Goal: Task Accomplishment & Management: Use online tool/utility

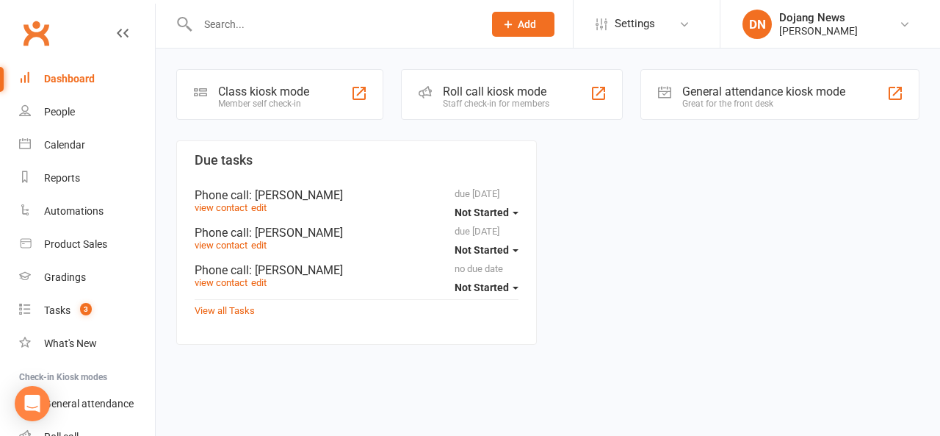
click at [242, 92] on div "Class kiosk mode" at bounding box center [263, 91] width 91 height 14
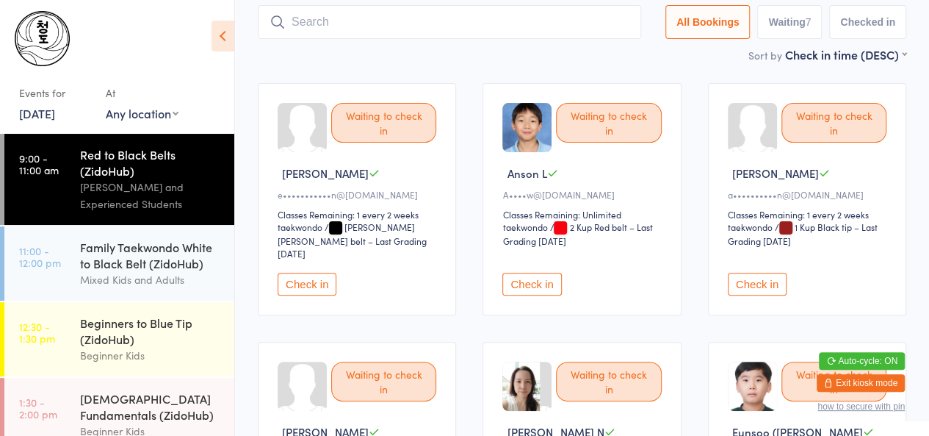
scroll to position [93, 0]
click at [293, 272] on button "Check in" at bounding box center [307, 283] width 59 height 23
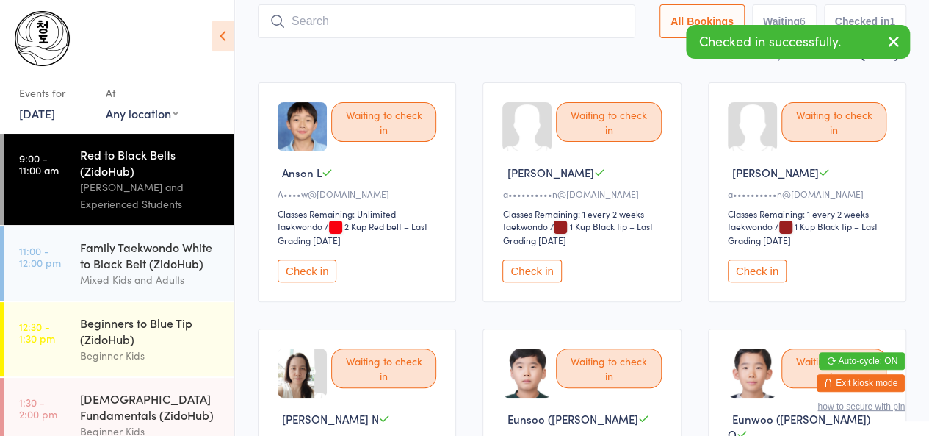
click at [293, 271] on button "Check in" at bounding box center [307, 270] width 59 height 23
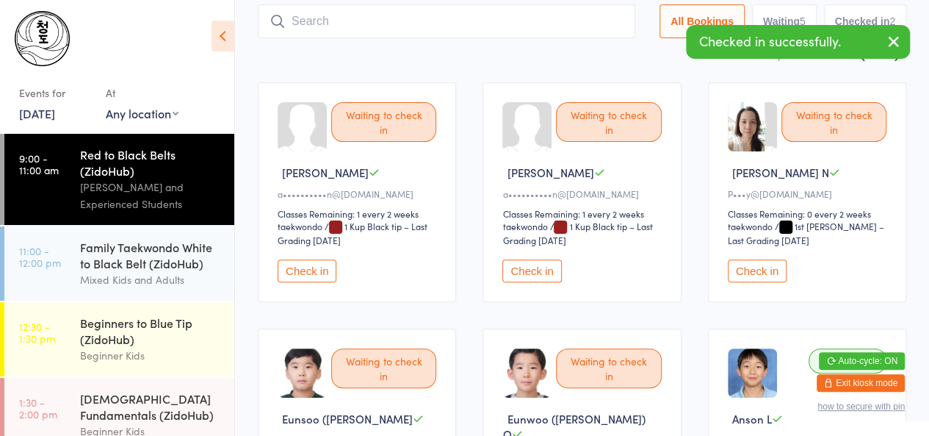
click at [293, 271] on button "Check in" at bounding box center [307, 270] width 59 height 23
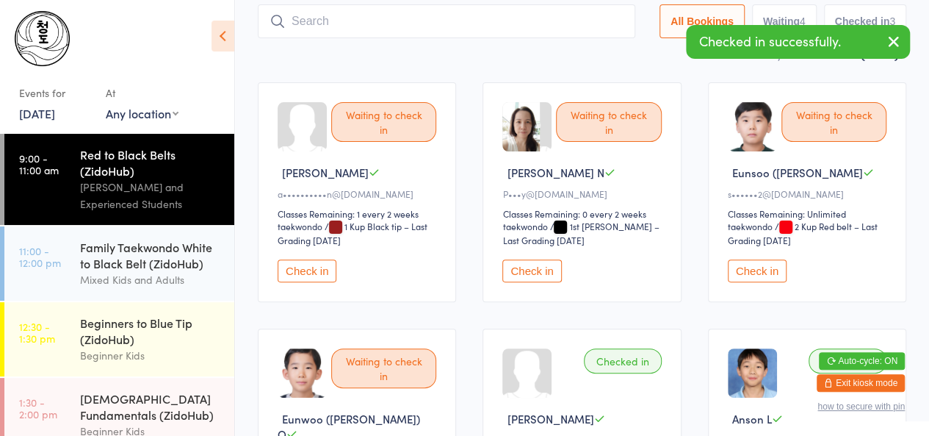
click at [293, 271] on button "Check in" at bounding box center [307, 270] width 59 height 23
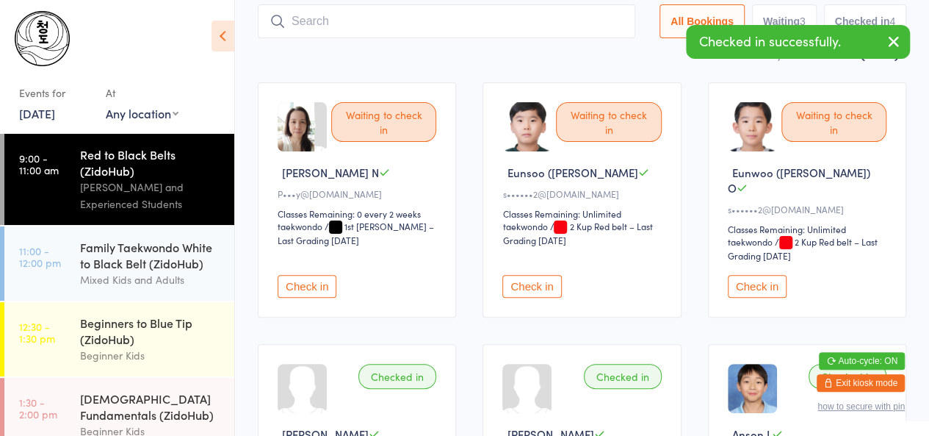
click at [309, 275] on button "Check in" at bounding box center [307, 286] width 59 height 23
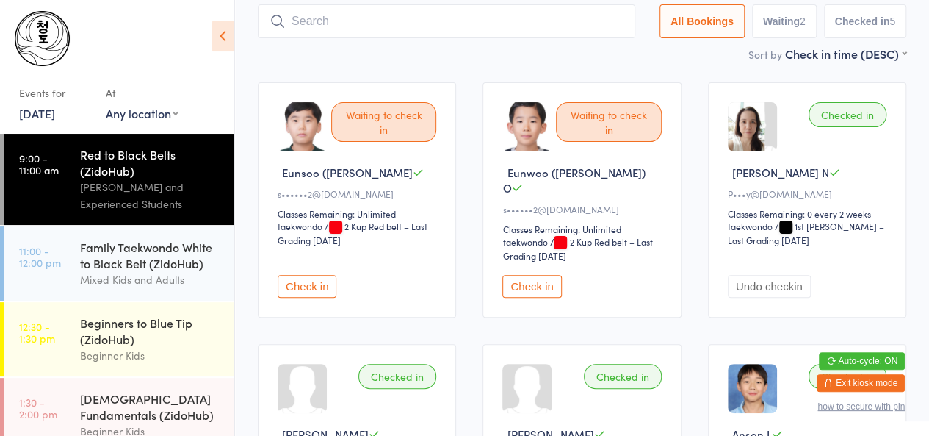
click at [306, 275] on button "Check in" at bounding box center [307, 286] width 59 height 23
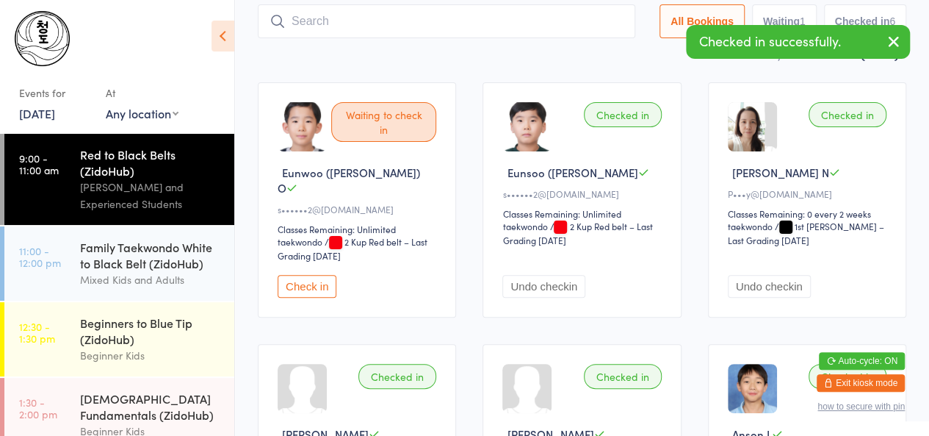
scroll to position [0, 0]
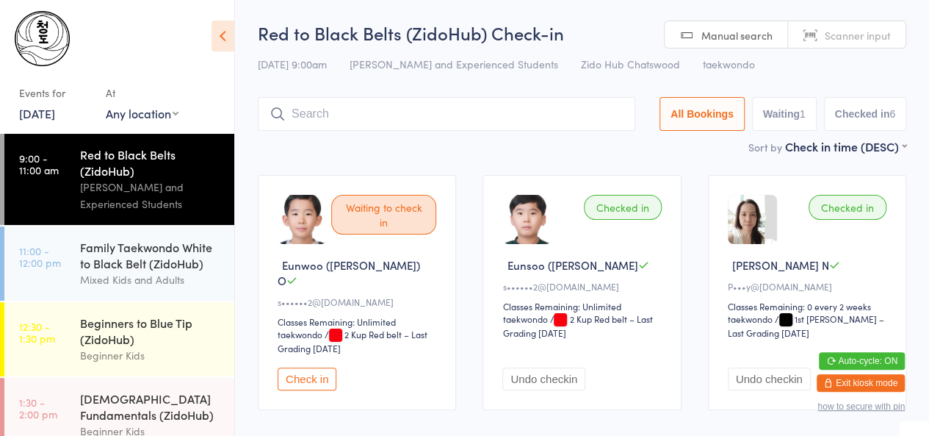
click at [378, 101] on input "search" at bounding box center [447, 114] width 378 height 34
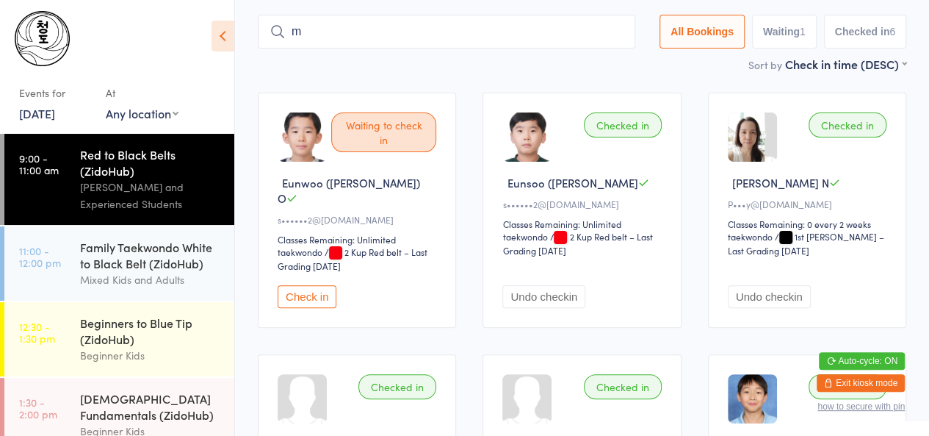
scroll to position [87, 0]
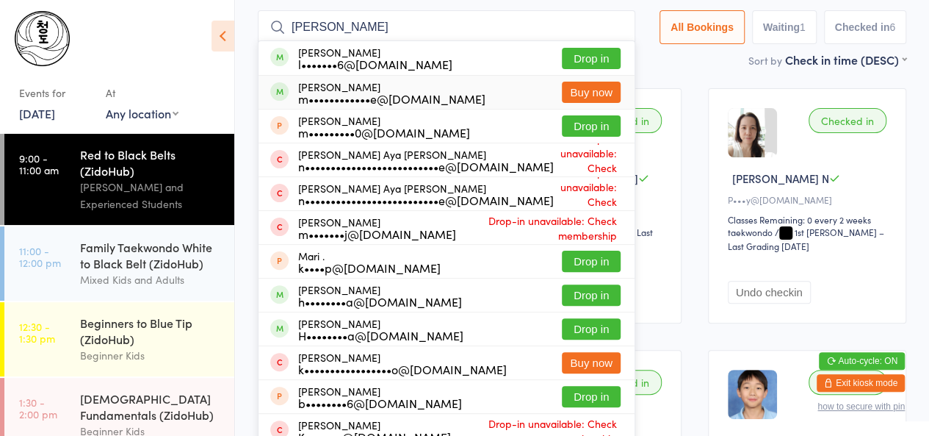
type input "[PERSON_NAME]"
click at [345, 89] on div "[PERSON_NAME] m••••••••••••e@[DOMAIN_NAME]" at bounding box center [391, 93] width 187 height 24
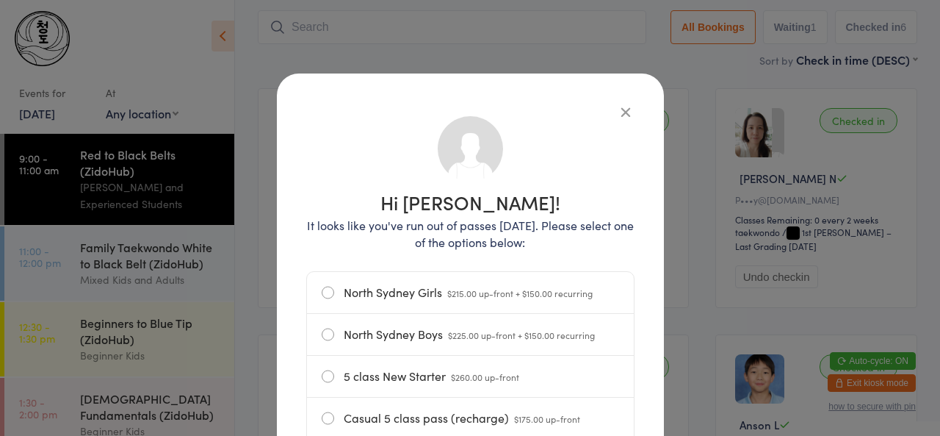
click at [618, 115] on icon "button" at bounding box center [626, 112] width 16 height 16
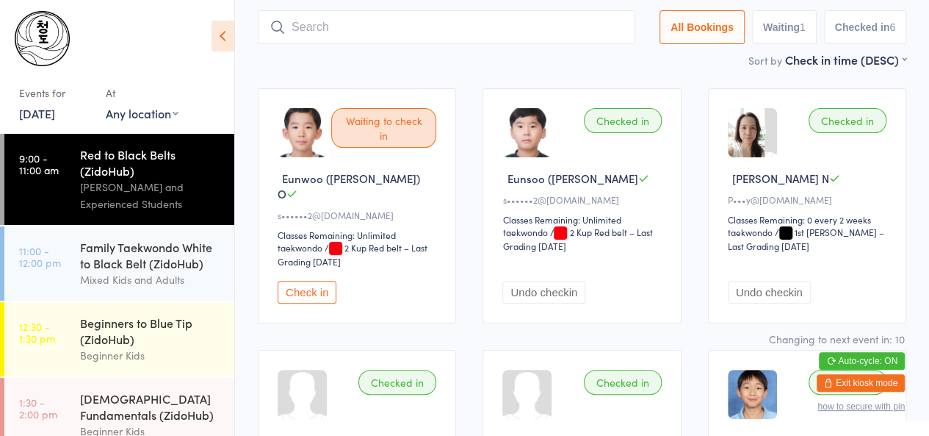
drag, startPoint x: 444, startPoint y: 44, endPoint x: 298, endPoint y: 281, distance: 278.8
click at [298, 281] on main "Red to Black Belts (ZidoHub) Check-in [DATE] 9:00am [PERSON_NAME] and Experienc…" at bounding box center [582, 388] width 649 height 908
click at [298, 281] on button "Check in" at bounding box center [307, 292] width 59 height 23
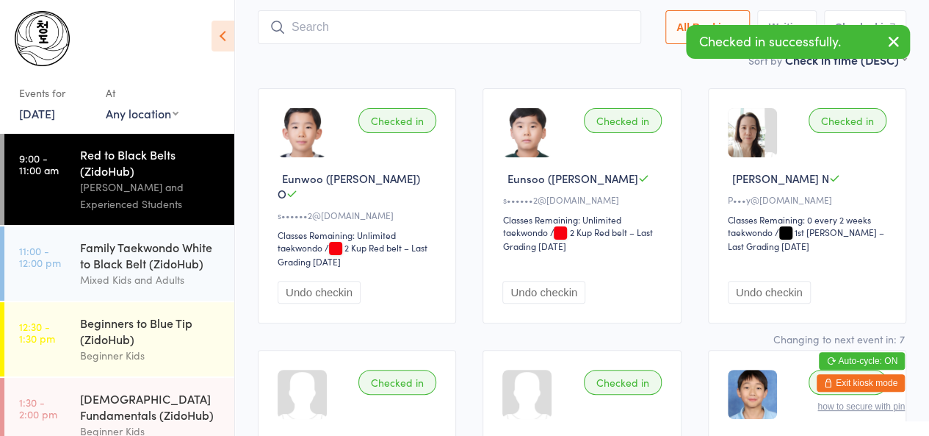
click at [346, 35] on input "search" at bounding box center [450, 27] width 384 height 34
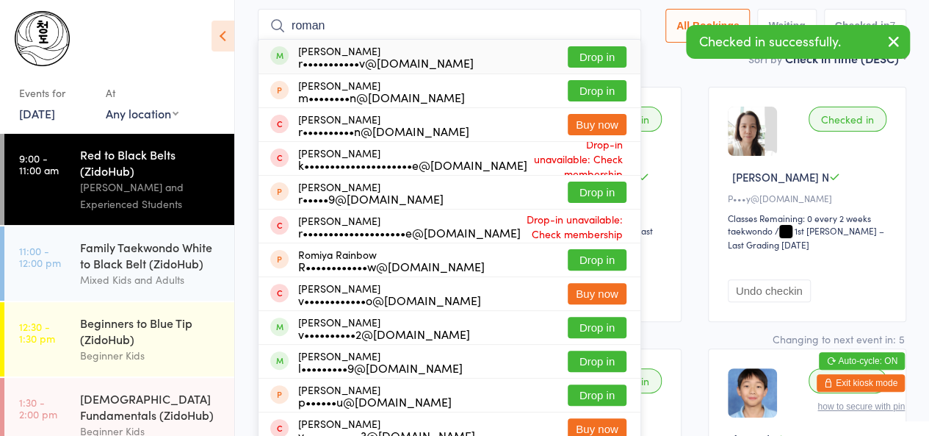
type input "roman"
click at [353, 61] on div "r•••••••••••v@[DOMAIN_NAME]" at bounding box center [386, 63] width 176 height 12
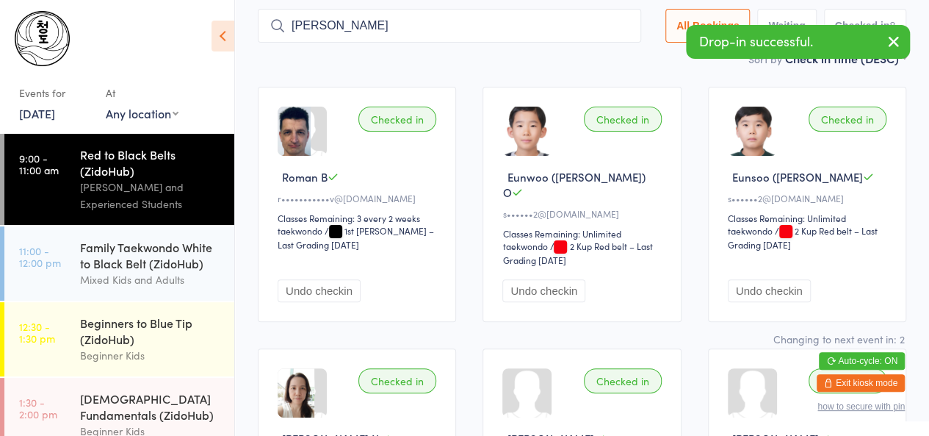
type input "[PERSON_NAME]"
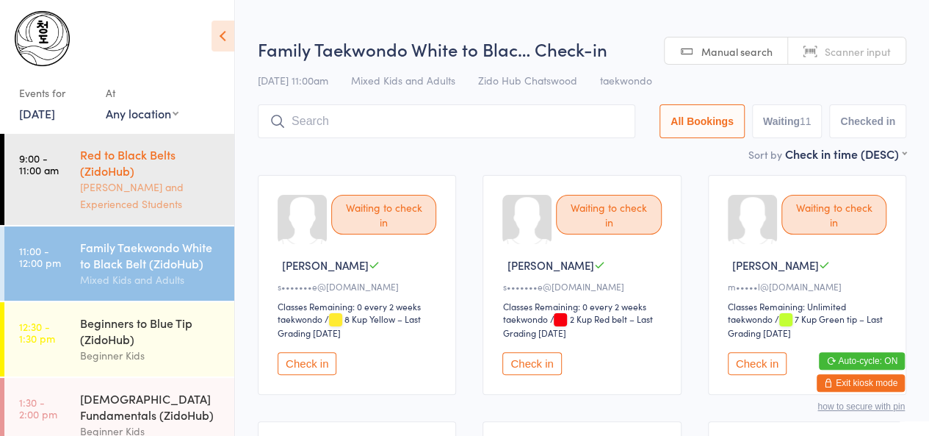
click at [140, 208] on div "[PERSON_NAME] and Experienced Students" at bounding box center [151, 196] width 142 height 34
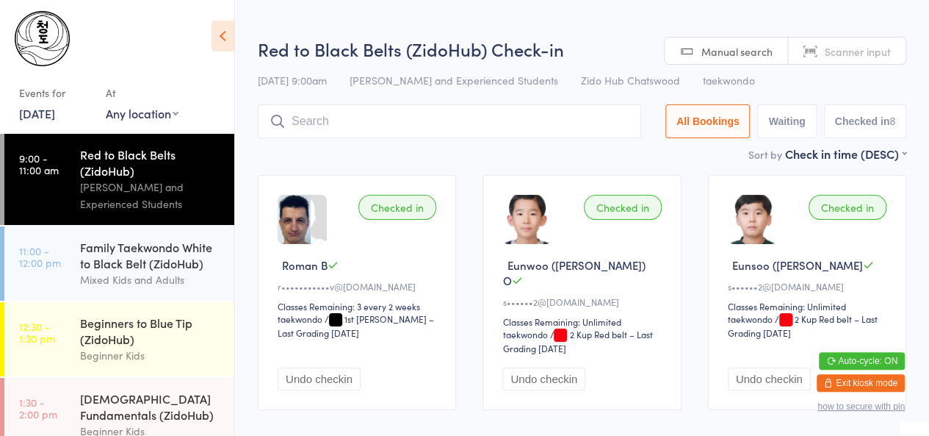
click at [348, 126] on input "search" at bounding box center [450, 121] width 384 height 34
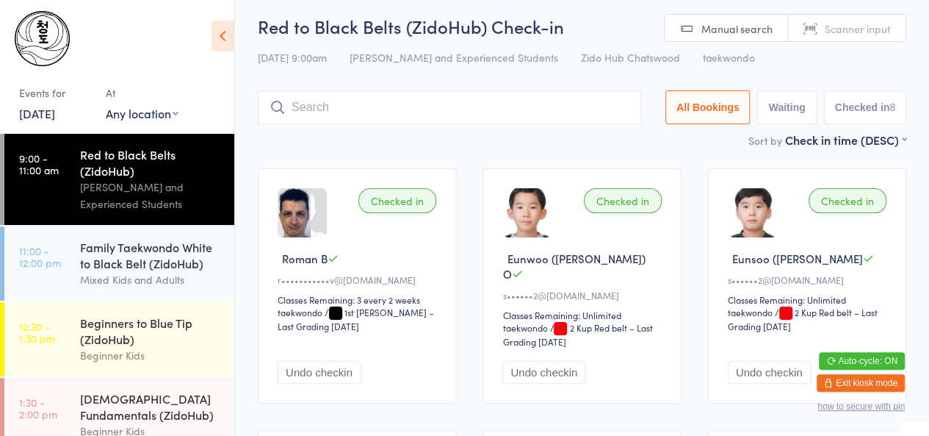
scroll to position [4, 0]
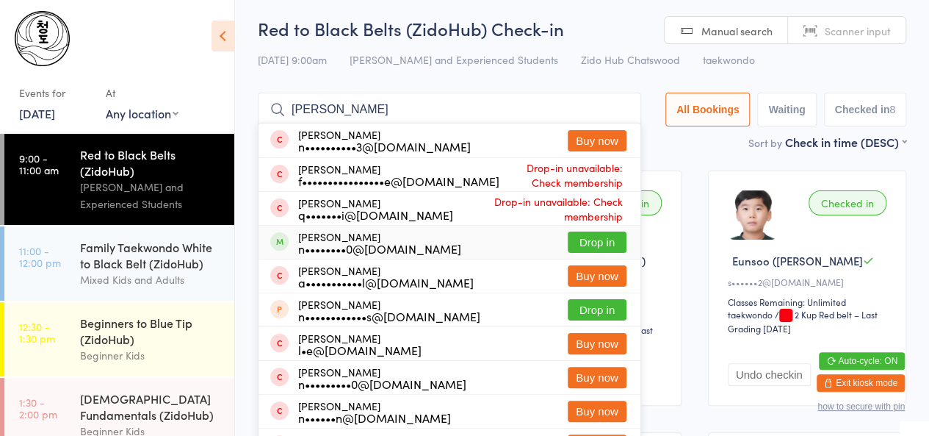
type input "[PERSON_NAME]"
click at [339, 248] on div "n••••••••0@[DOMAIN_NAME]" at bounding box center [379, 248] width 163 height 12
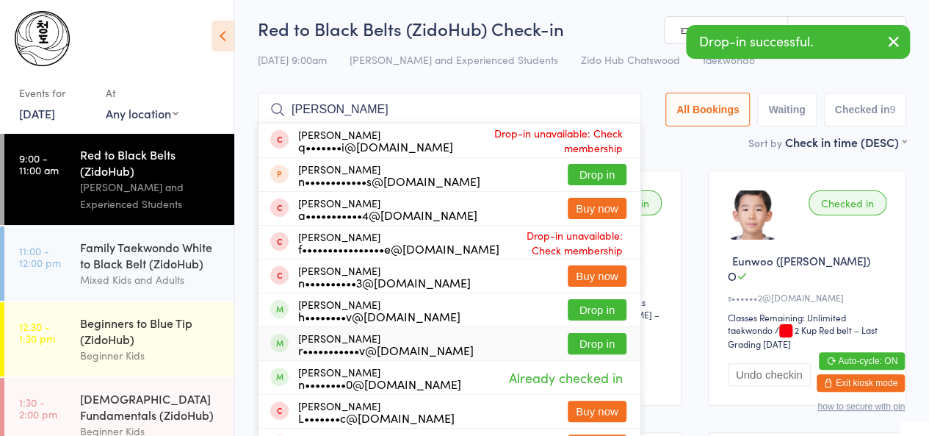
type input "[PERSON_NAME]"
click at [317, 336] on div "[PERSON_NAME] r•••••••••••v@[DOMAIN_NAME]" at bounding box center [386, 344] width 176 height 24
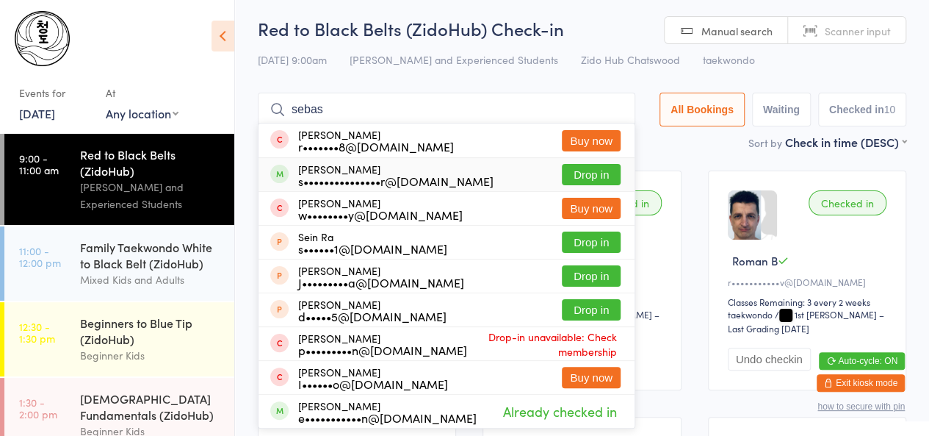
type input "sebas"
click at [462, 171] on div "[PERSON_NAME] s•••••••••••••••r@[DOMAIN_NAME]" at bounding box center [395, 175] width 195 height 24
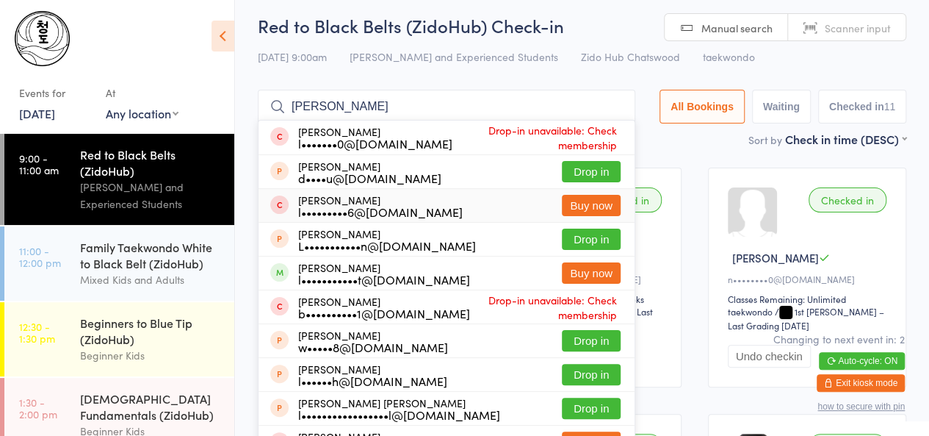
scroll to position [6, 0]
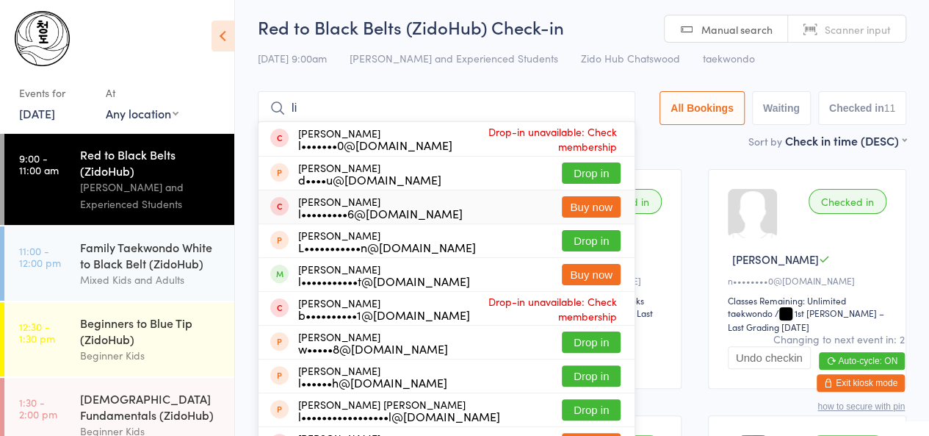
type input "l"
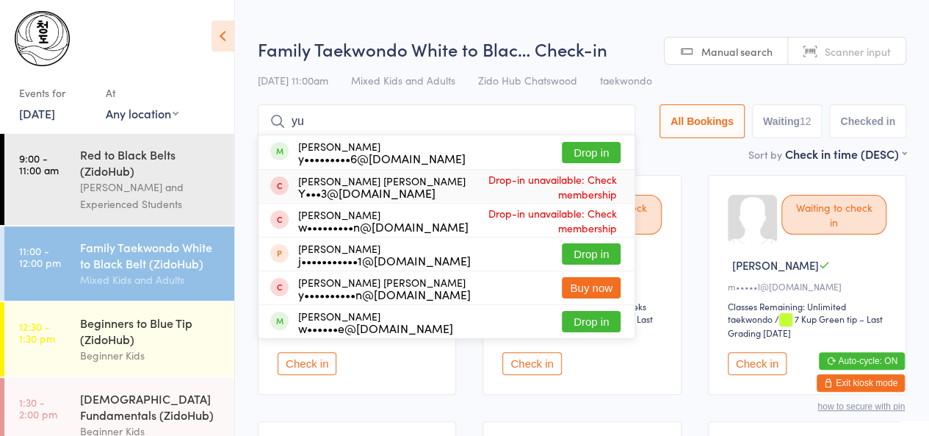
type input "y"
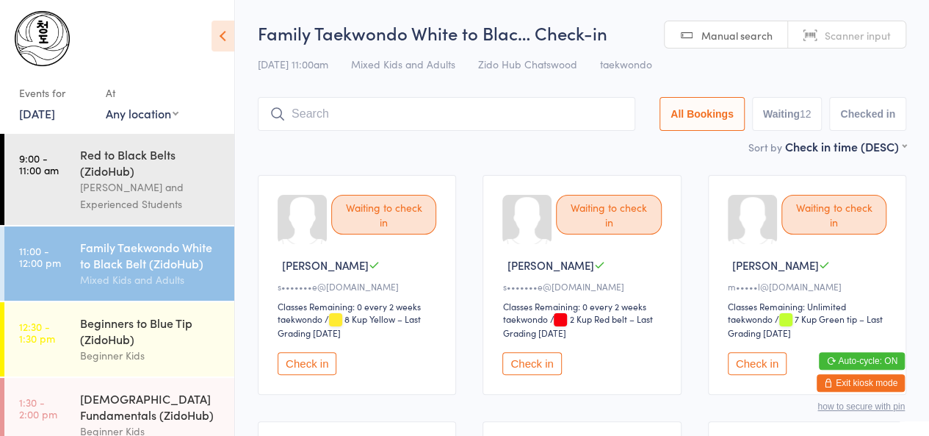
drag, startPoint x: 304, startPoint y: 348, endPoint x: 305, endPoint y: 356, distance: 8.8
click at [305, 356] on div "Waiting to check in [PERSON_NAME] s•••••••e@[DOMAIN_NAME] Classes Remaining: 0 …" at bounding box center [357, 285] width 198 height 220
click at [305, 356] on button "Check in" at bounding box center [307, 363] width 59 height 23
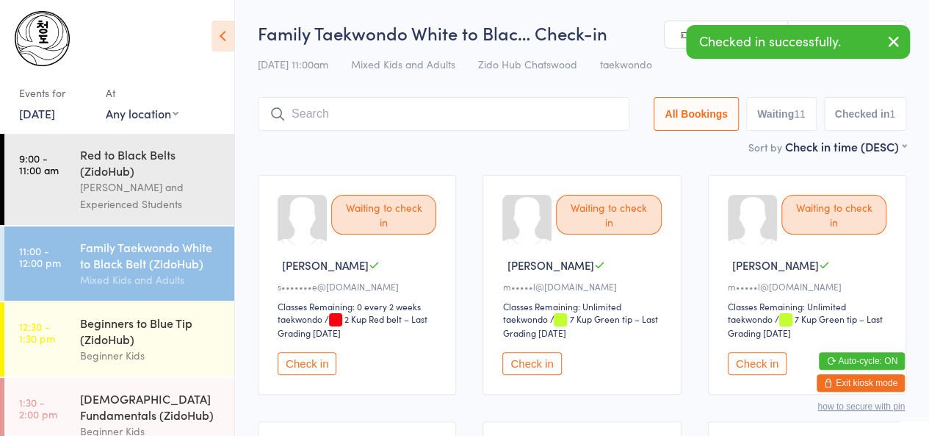
click at [305, 356] on button "Check in" at bounding box center [307, 363] width 59 height 23
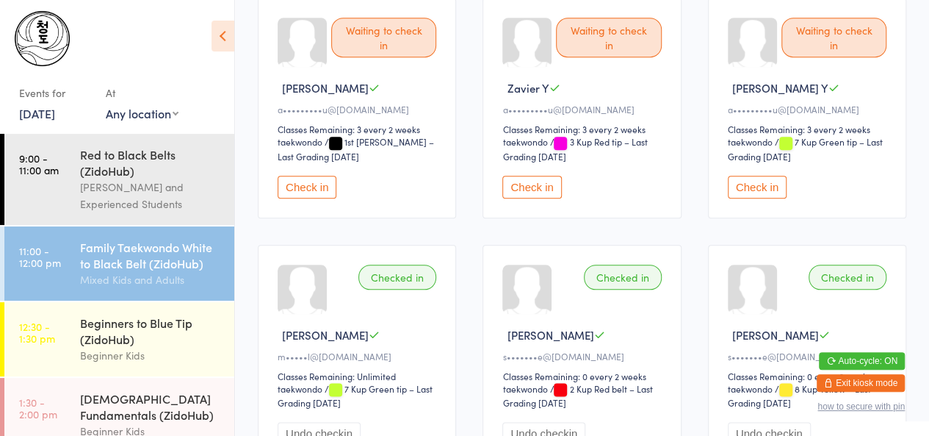
scroll to position [668, 0]
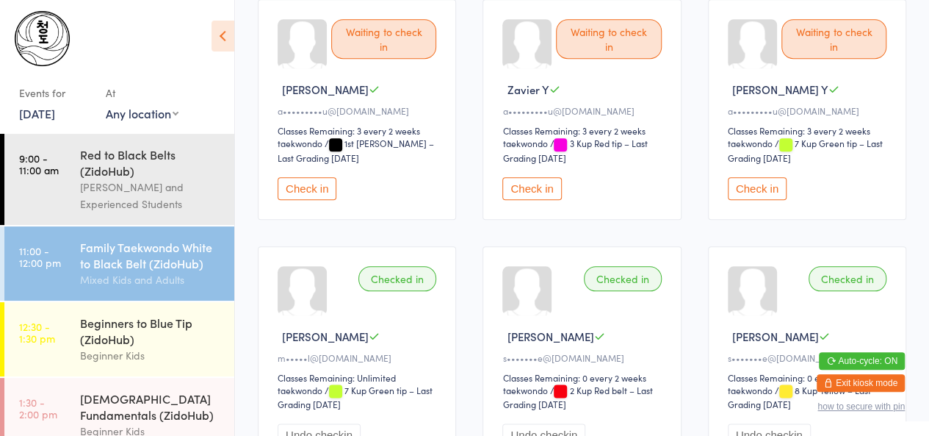
click at [542, 179] on button "Check in" at bounding box center [532, 188] width 59 height 23
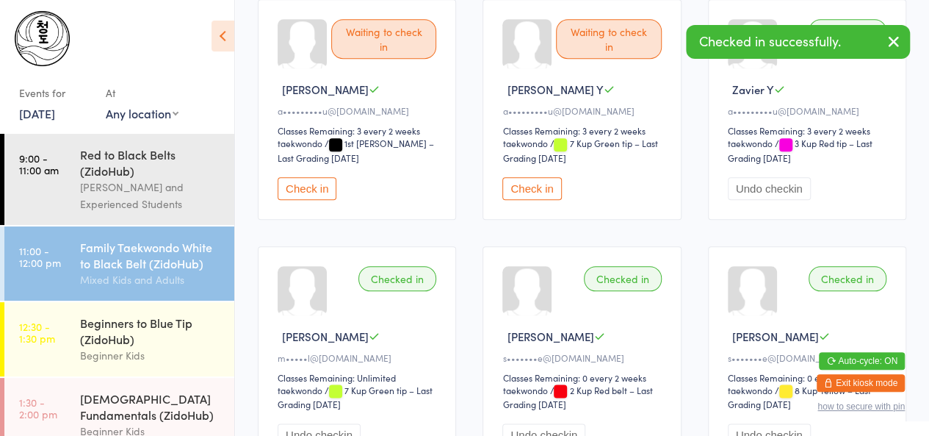
click at [310, 179] on button "Check in" at bounding box center [307, 188] width 59 height 23
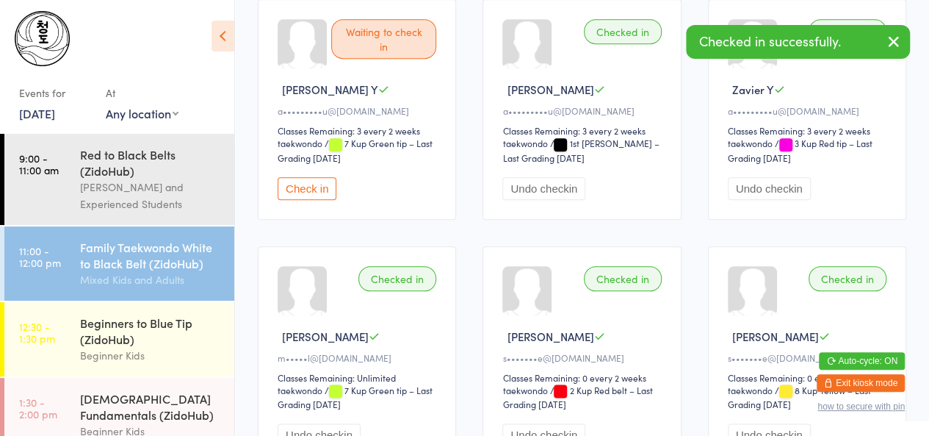
click at [310, 179] on button "Check in" at bounding box center [307, 188] width 59 height 23
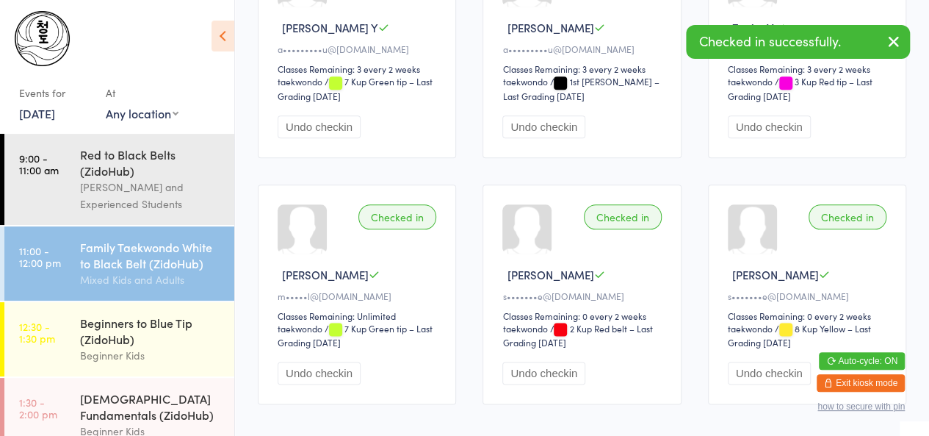
scroll to position [785, 0]
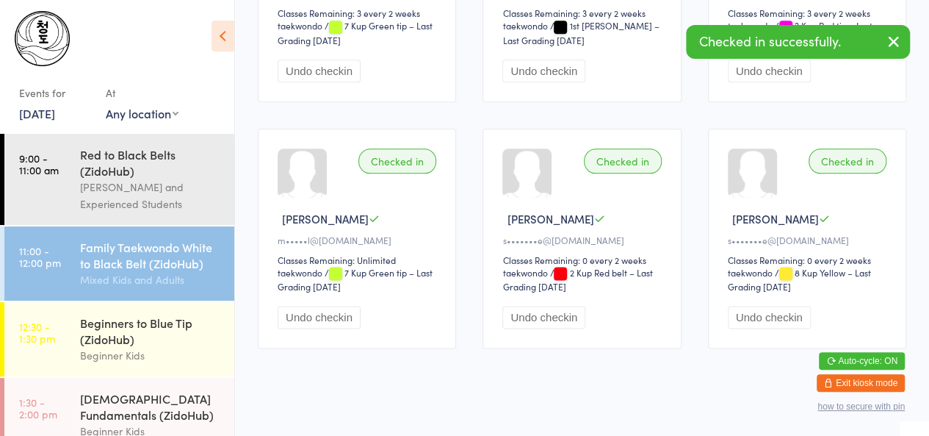
click at [329, 309] on button "Undo checkin" at bounding box center [319, 317] width 83 height 23
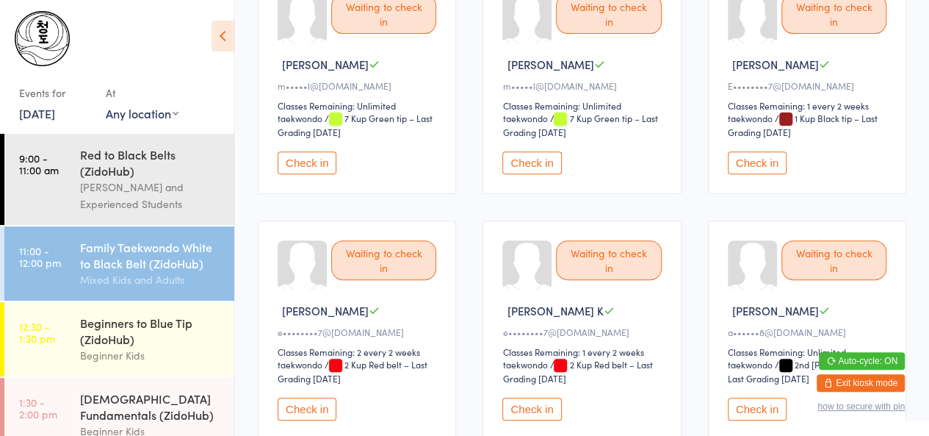
scroll to position [209, 0]
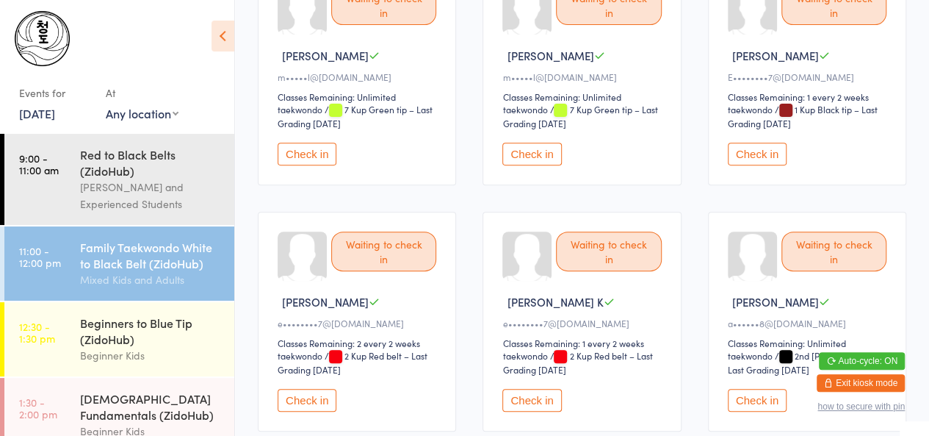
click at [742, 149] on button "Check in" at bounding box center [757, 154] width 59 height 23
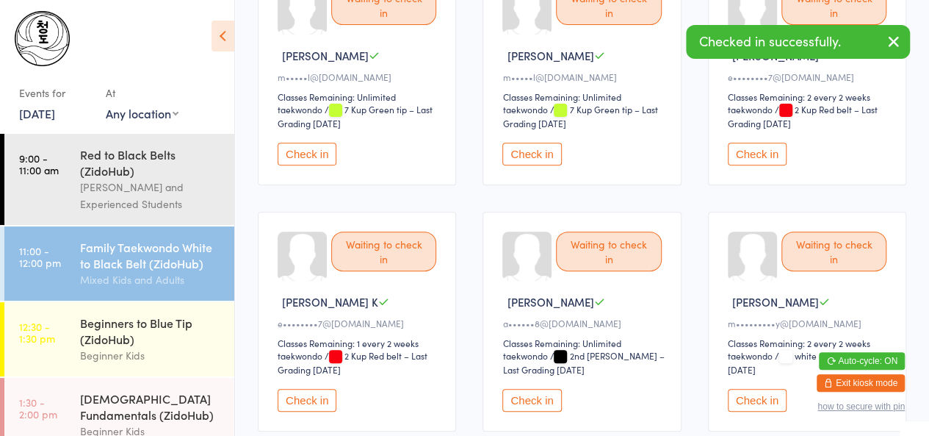
click at [742, 149] on button "Check in" at bounding box center [757, 154] width 59 height 23
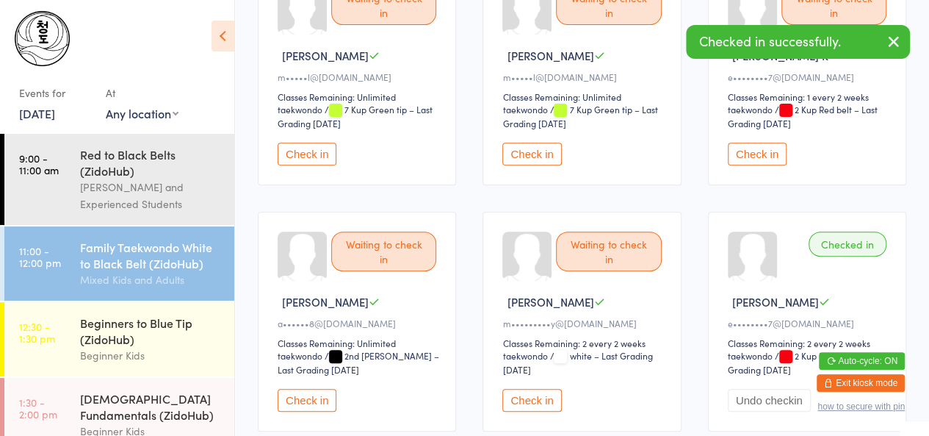
click at [742, 149] on button "Check in" at bounding box center [757, 154] width 59 height 23
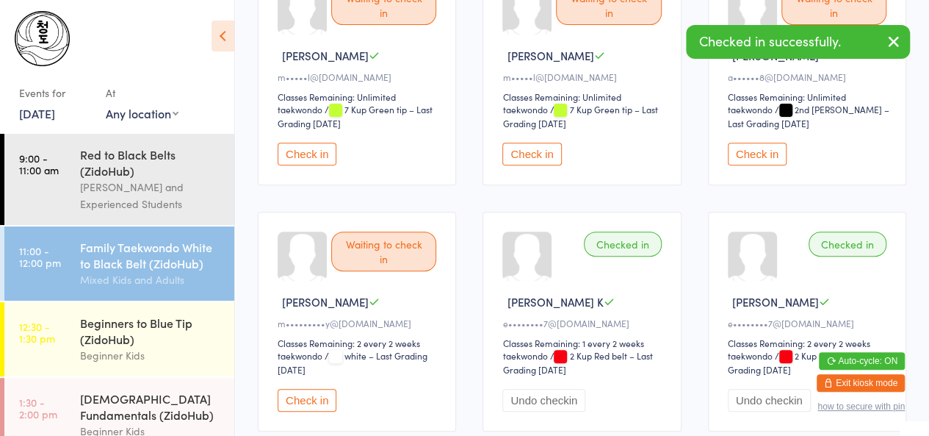
scroll to position [0, 0]
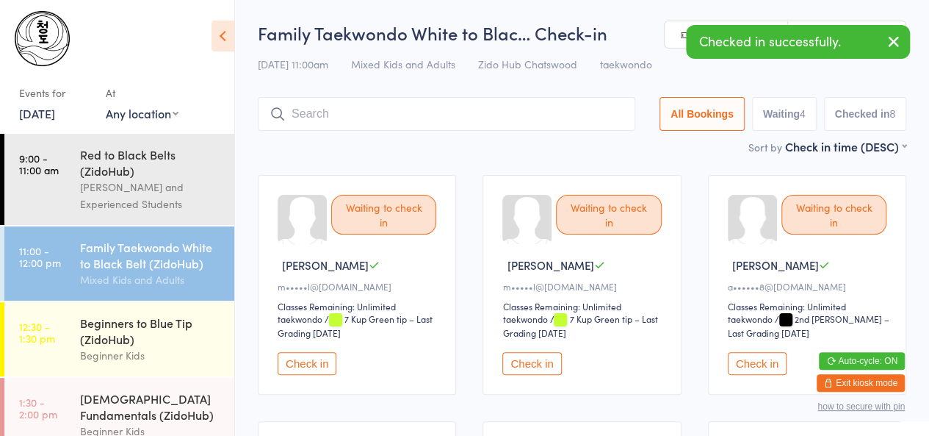
click at [453, 112] on input "search" at bounding box center [447, 114] width 378 height 34
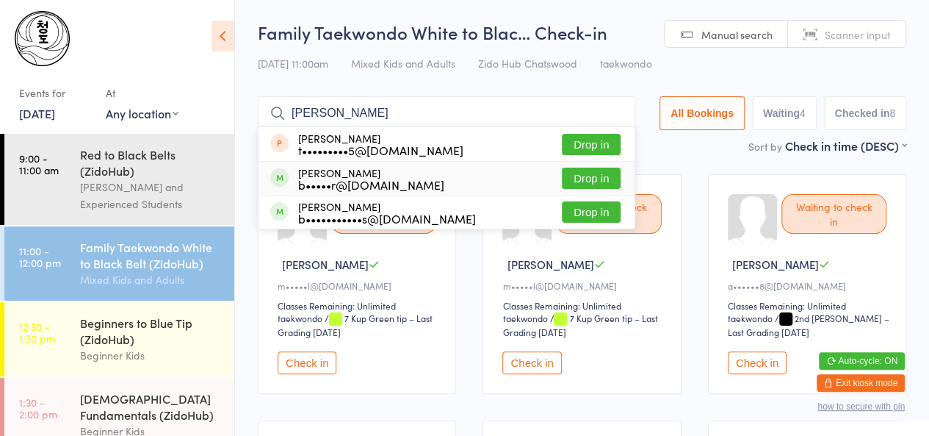
type input "[PERSON_NAME]"
click at [395, 189] on div "b•••••r@[DOMAIN_NAME]" at bounding box center [371, 185] width 146 height 12
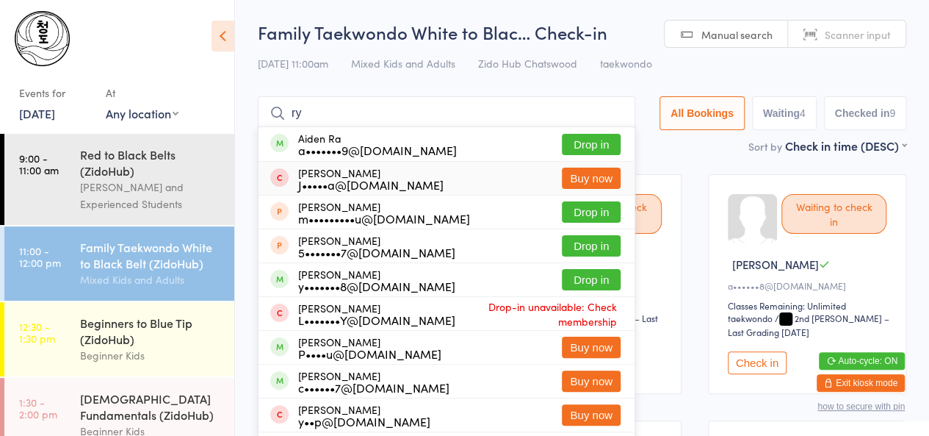
type input "r"
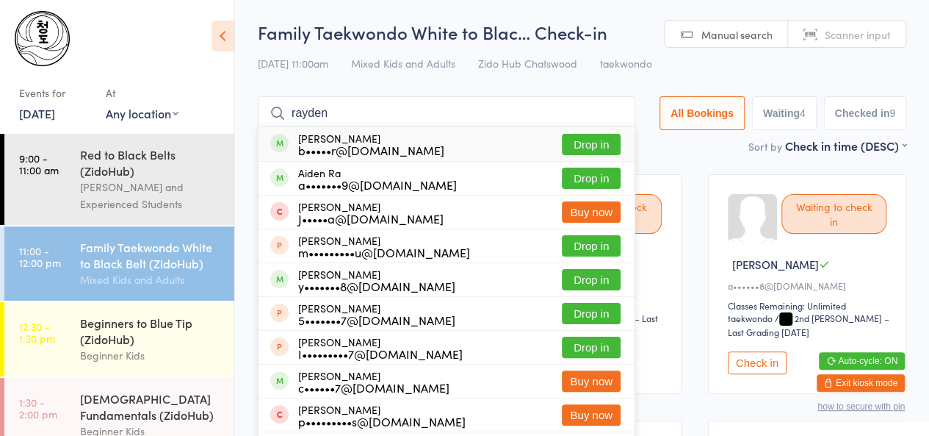
type input "rayden"
click at [388, 154] on div "b•••••r@[DOMAIN_NAME]" at bounding box center [371, 150] width 146 height 12
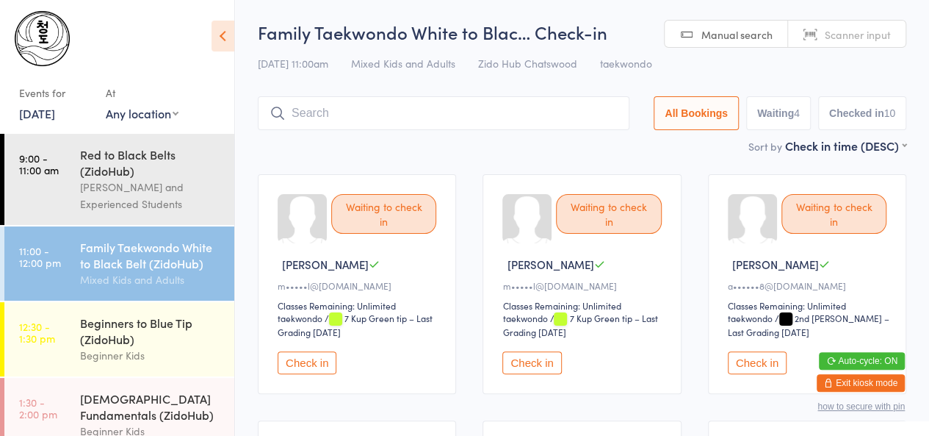
click at [303, 358] on button "Check in" at bounding box center [307, 362] width 59 height 23
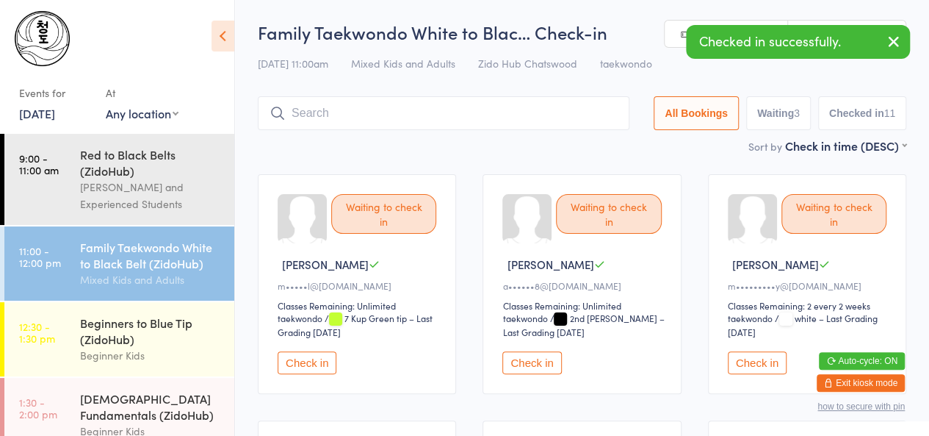
click at [303, 358] on button "Check in" at bounding box center [307, 362] width 59 height 23
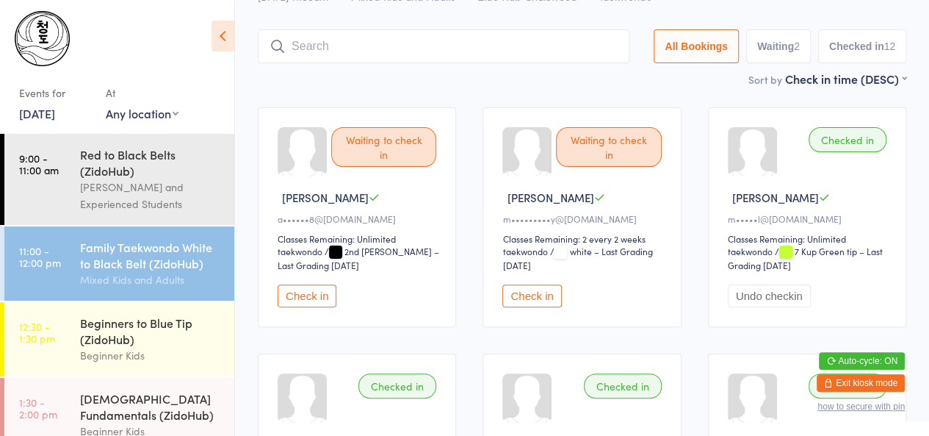
scroll to position [68, 0]
click at [309, 287] on button "Check in" at bounding box center [307, 295] width 59 height 23
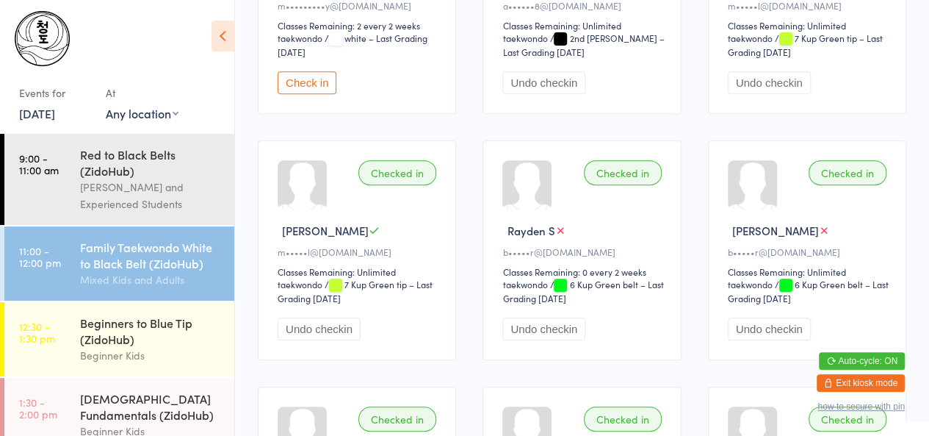
scroll to position [0, 0]
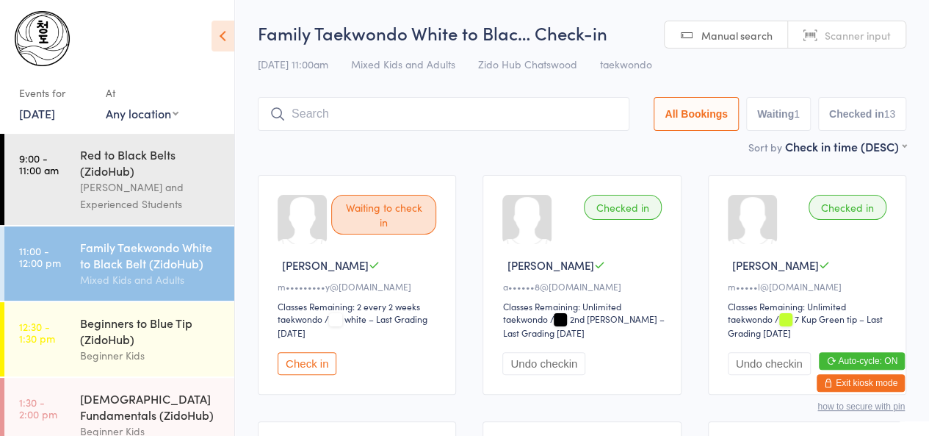
click at [394, 123] on input "search" at bounding box center [444, 114] width 372 height 34
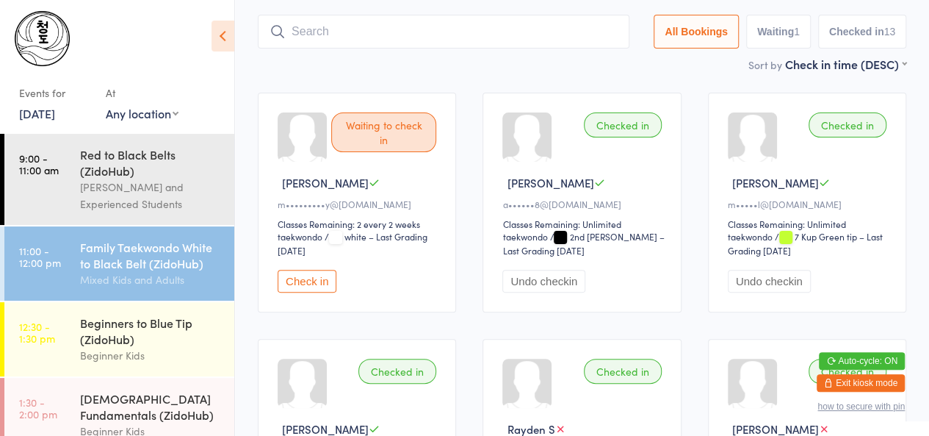
scroll to position [98, 0]
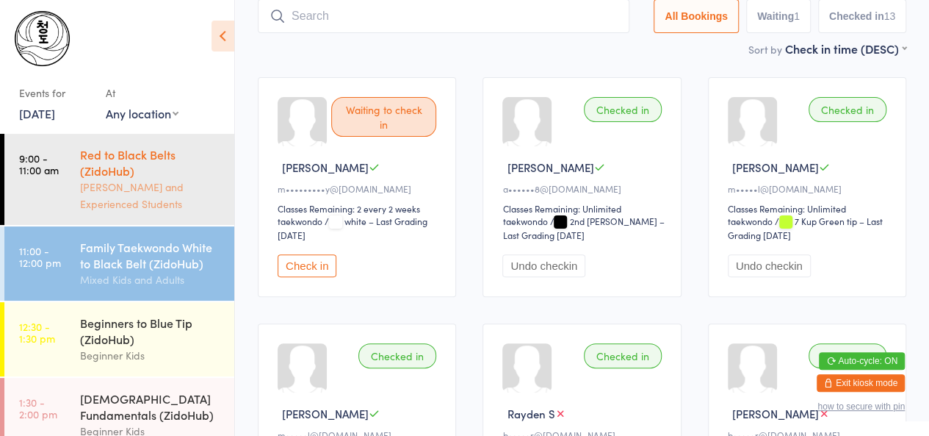
click at [100, 204] on div "[PERSON_NAME] and Experienced Students" at bounding box center [151, 196] width 142 height 34
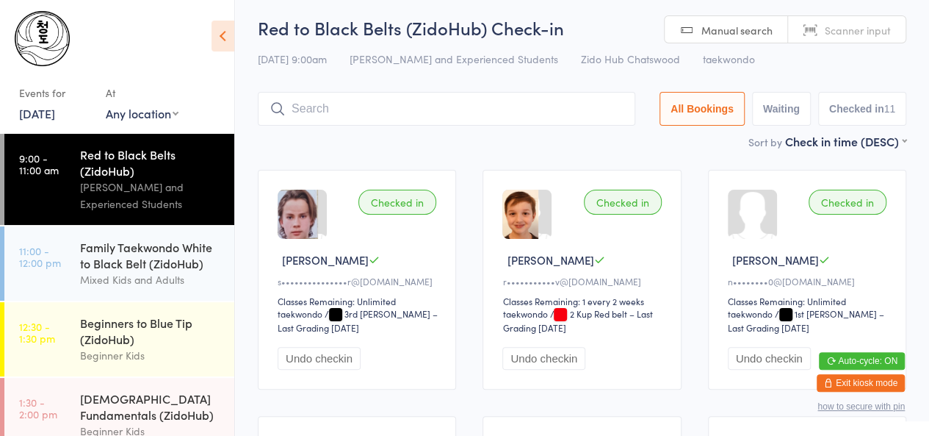
scroll to position [4, 0]
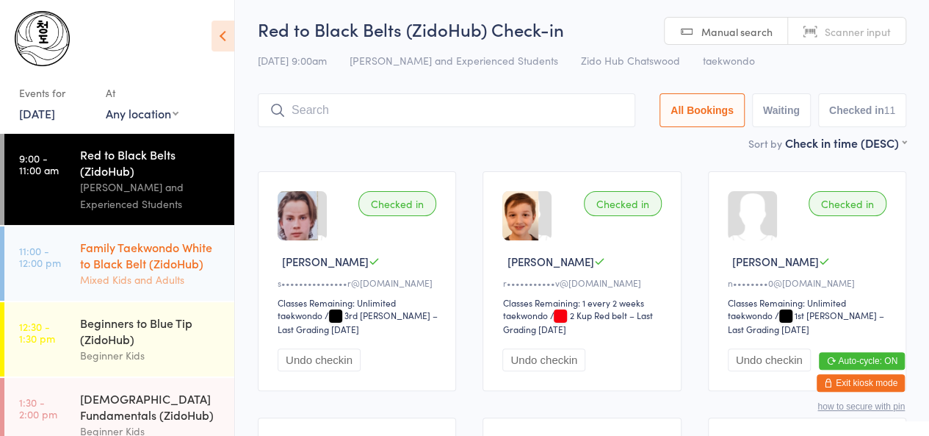
click at [141, 261] on div "Family Taekwondo White to Black Belt (ZidoHub)" at bounding box center [151, 255] width 142 height 32
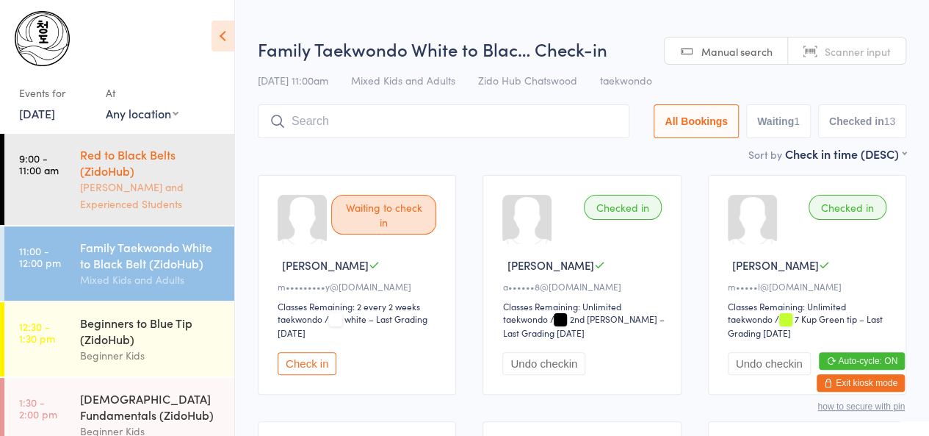
click at [105, 169] on div "Red to Black Belts (ZidoHub)" at bounding box center [151, 162] width 142 height 32
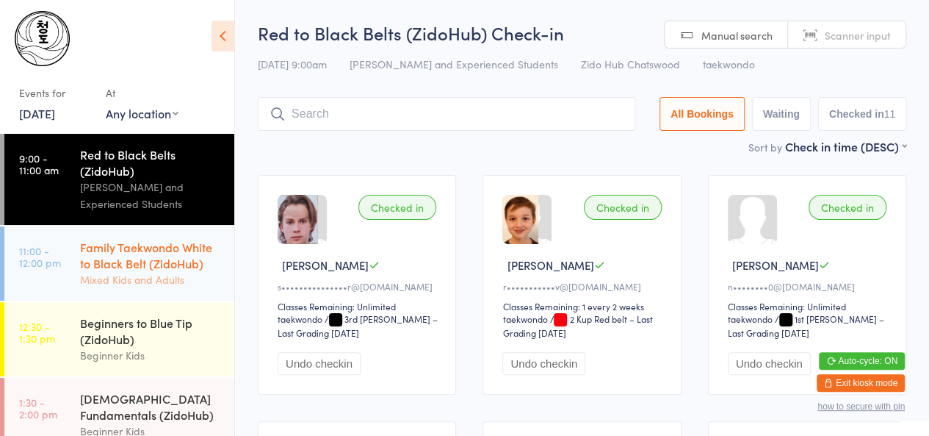
click at [161, 276] on div "Mixed Kids and Adults" at bounding box center [151, 279] width 142 height 17
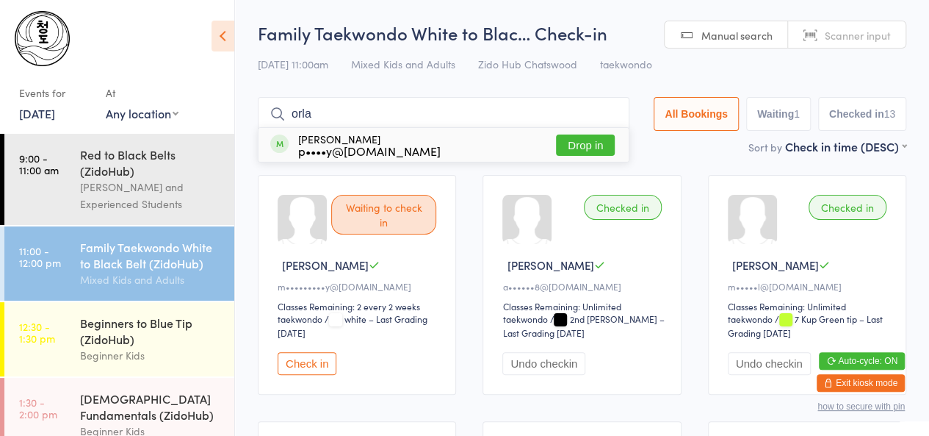
type input "orla"
click at [569, 148] on button "Drop in" at bounding box center [585, 144] width 59 height 21
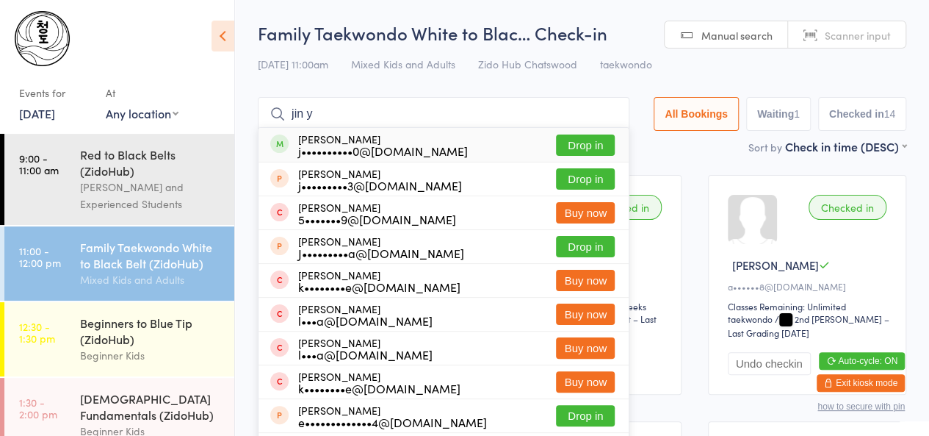
type input "jin y"
click at [586, 148] on button "Drop in" at bounding box center [585, 144] width 59 height 21
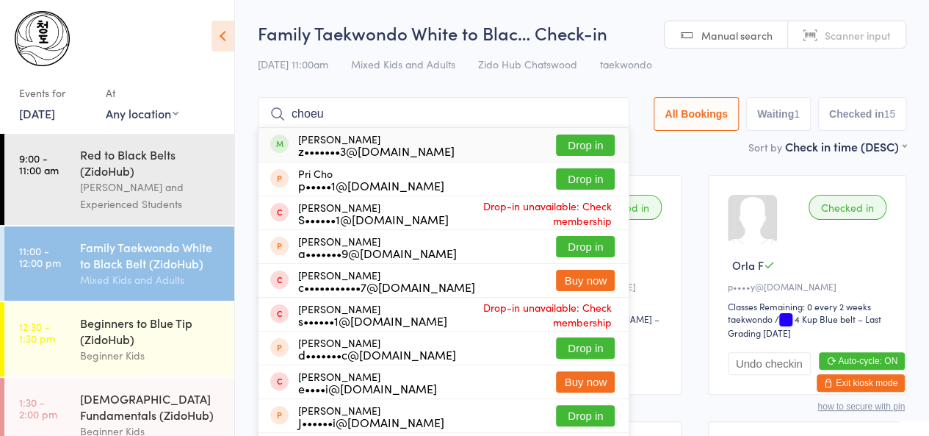
type input "choeu"
click at [582, 144] on button "Drop in" at bounding box center [585, 144] width 59 height 21
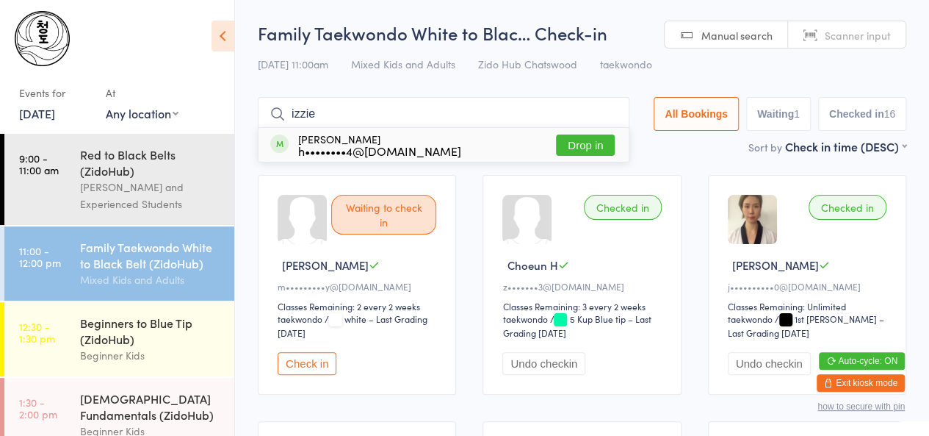
type input "izzie"
click at [580, 142] on button "Drop in" at bounding box center [585, 144] width 59 height 21
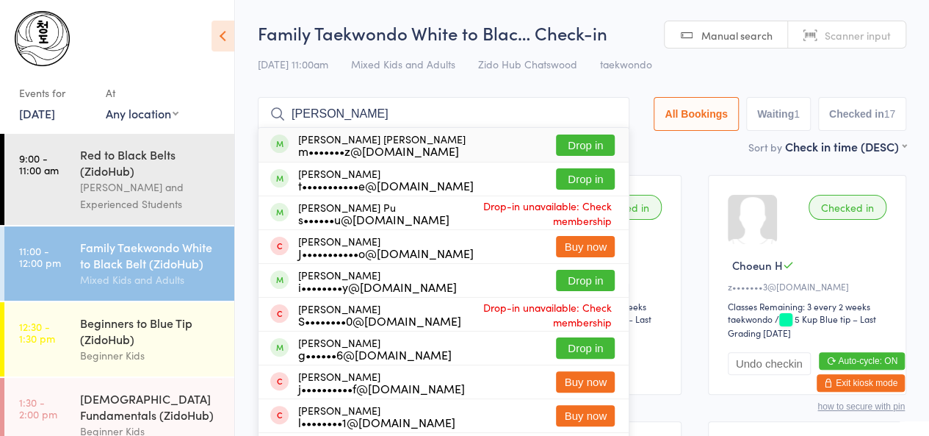
type input "[PERSON_NAME]"
click at [564, 139] on button "Drop in" at bounding box center [585, 144] width 59 height 21
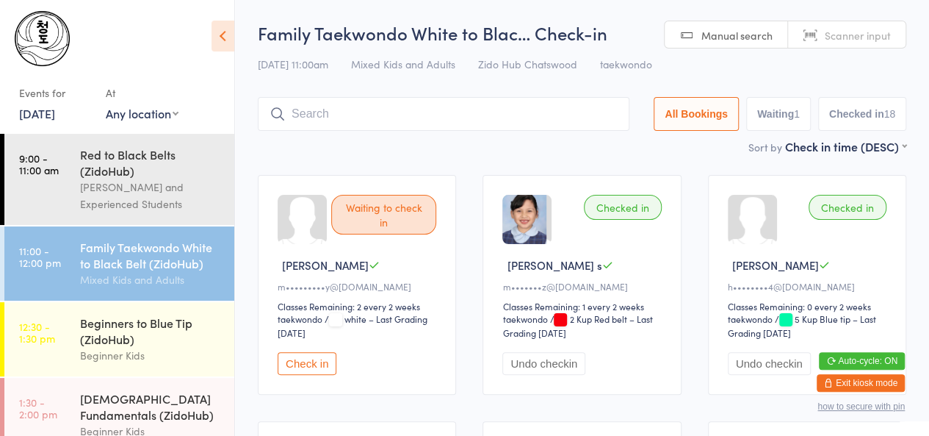
scroll to position [54, 0]
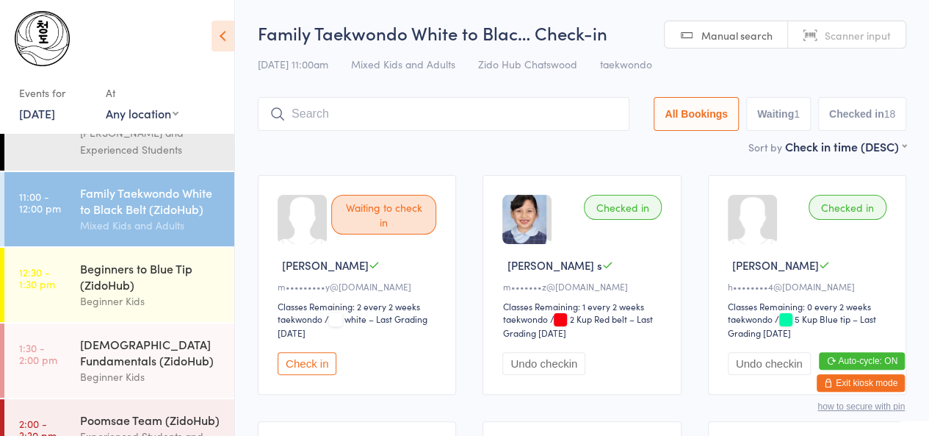
click at [90, 265] on div "Beginners to Blue Tip (ZidoHub)" at bounding box center [151, 276] width 142 height 32
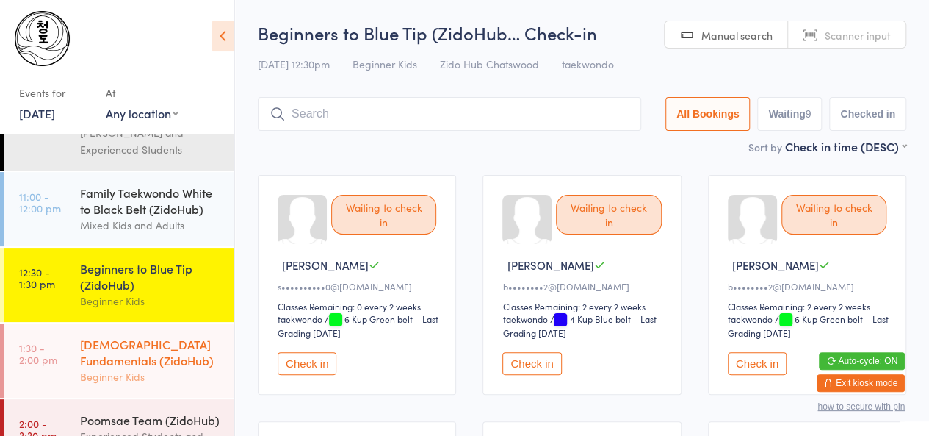
click at [110, 368] on div "[DEMOGRAPHIC_DATA] Fundamentals (ZidoHub)" at bounding box center [151, 352] width 142 height 32
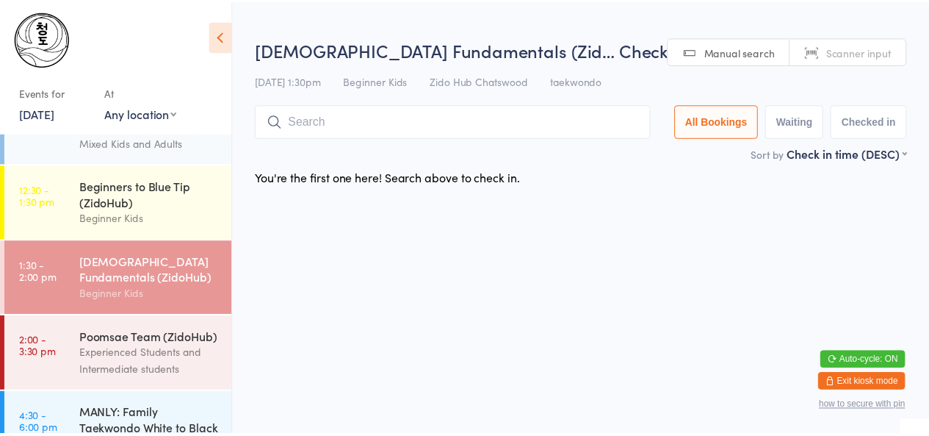
scroll to position [154, 0]
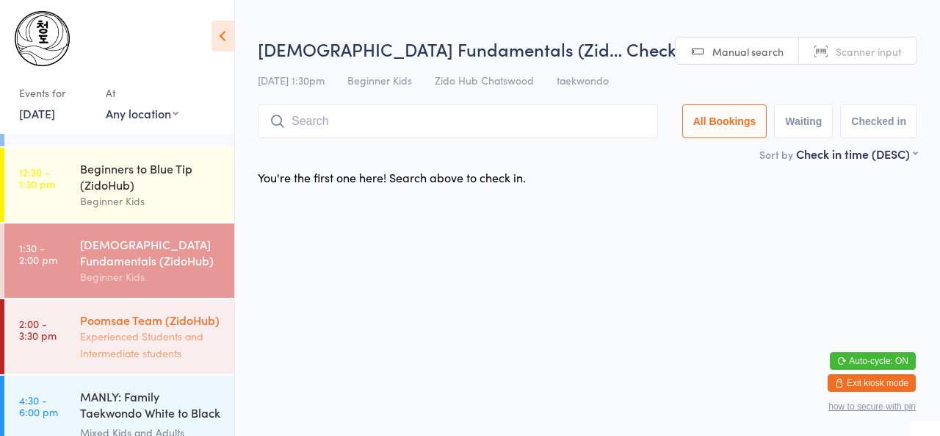
click at [116, 353] on div "Experienced Students and Intermediate students" at bounding box center [151, 345] width 142 height 34
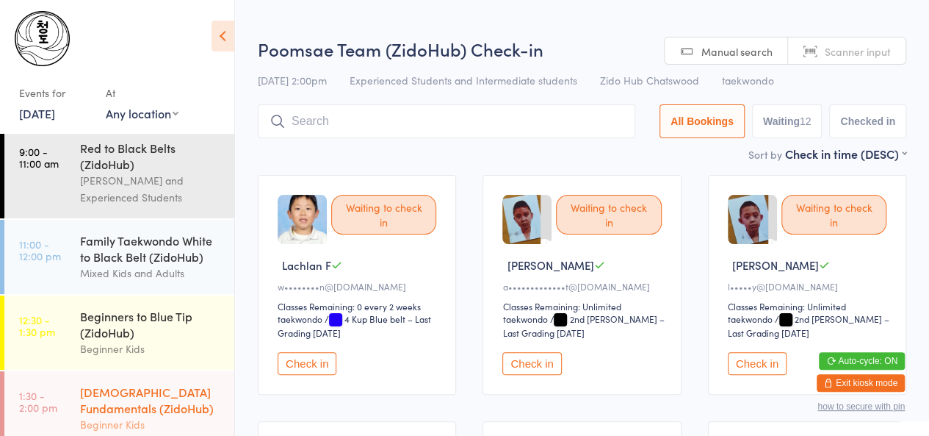
scroll to position [1, 0]
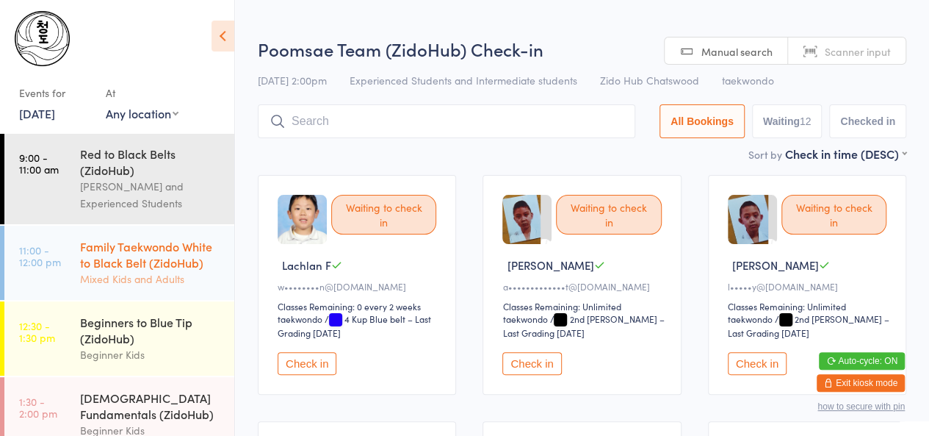
click at [104, 287] on div "Mixed Kids and Adults" at bounding box center [151, 278] width 142 height 17
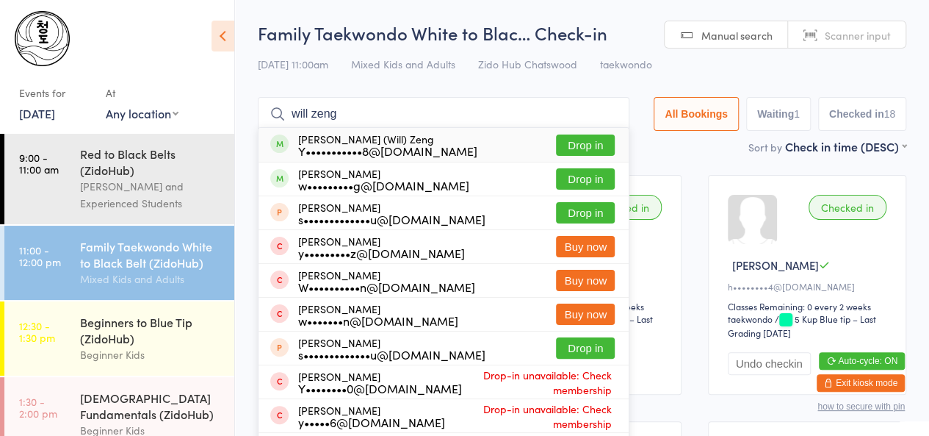
type input "will zeng"
click at [568, 145] on button "Drop in" at bounding box center [585, 144] width 59 height 21
